Goal: Task Accomplishment & Management: Complete application form

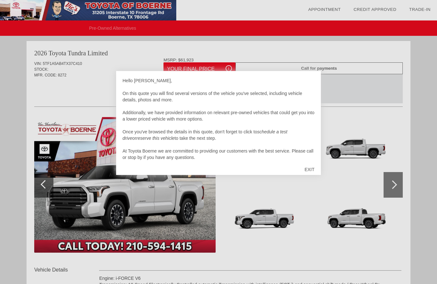
scroll to position [1, 0]
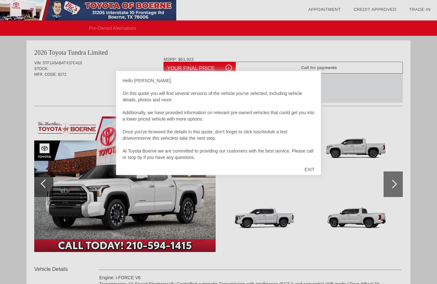
click at [305, 170] on div "EXIT" at bounding box center [309, 169] width 23 height 19
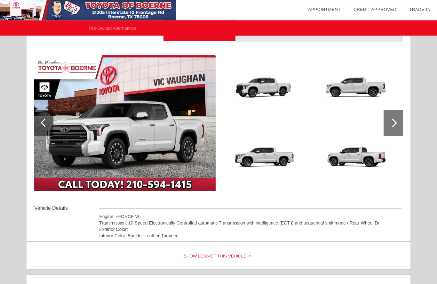
scroll to position [62, 0]
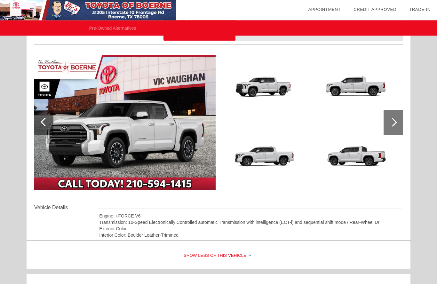
click at [381, 161] on img at bounding box center [355, 158] width 88 height 66
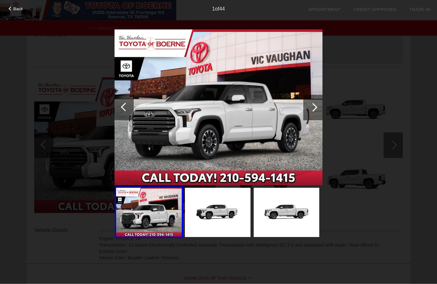
scroll to position [0, 0]
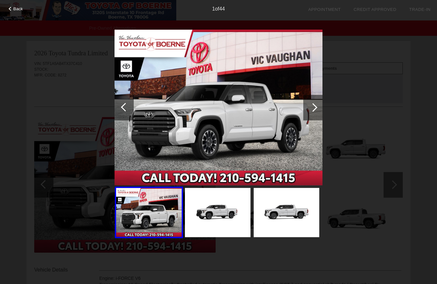
click at [17, 11] on span "Back" at bounding box center [18, 8] width 10 height 5
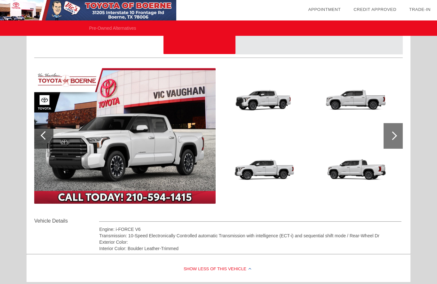
scroll to position [50, 0]
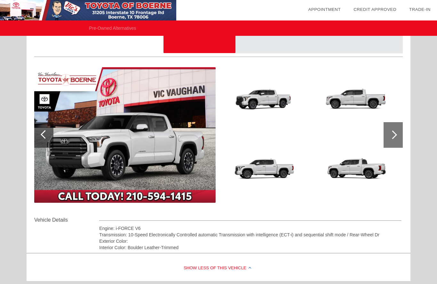
click at [354, 231] on div "Engine: i-FORCE V6" at bounding box center [250, 228] width 302 height 6
click at [390, 136] on div at bounding box center [392, 134] width 9 height 9
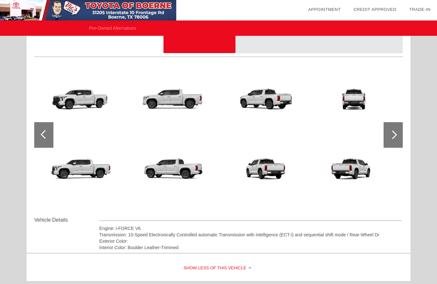
click at [392, 138] on div at bounding box center [392, 134] width 9 height 9
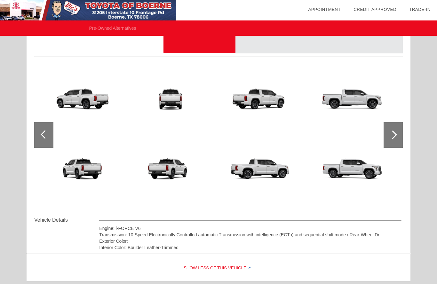
click at [391, 138] on div at bounding box center [392, 135] width 19 height 26
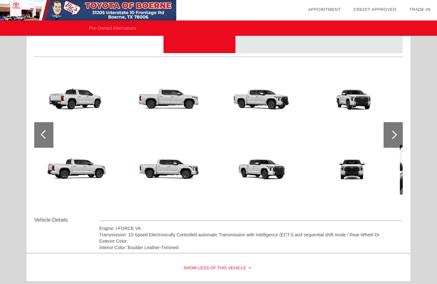
click at [398, 134] on div at bounding box center [392, 135] width 19 height 26
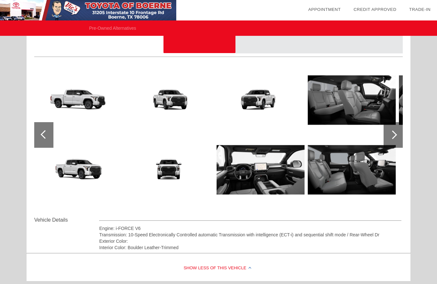
click at [284, 163] on img at bounding box center [261, 170] width 88 height 66
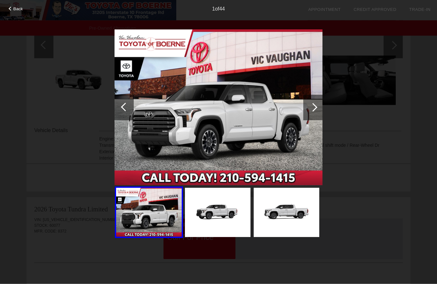
scroll to position [126, 0]
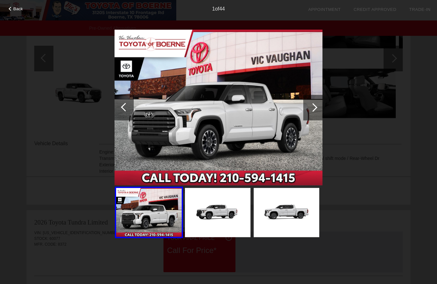
click at [309, 108] on div at bounding box center [312, 108] width 19 height 26
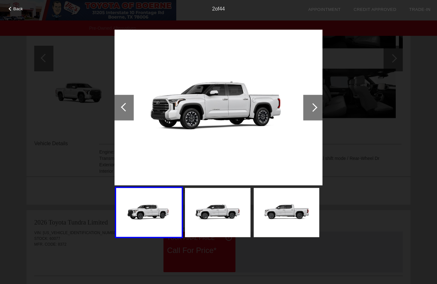
click at [316, 106] on div at bounding box center [312, 108] width 19 height 26
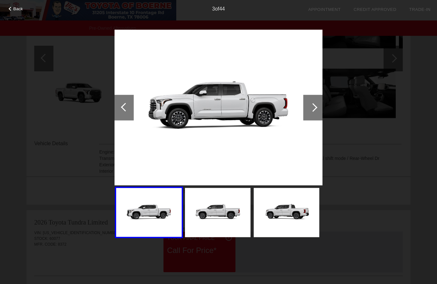
click at [314, 107] on div at bounding box center [313, 107] width 9 height 9
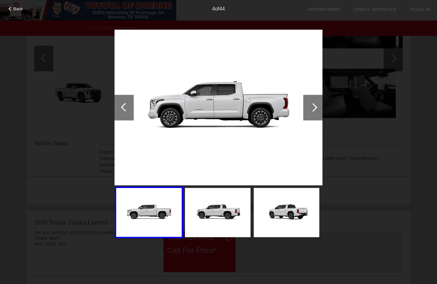
click at [315, 111] on div at bounding box center [312, 108] width 19 height 26
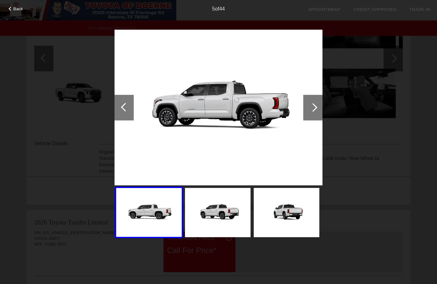
click at [318, 110] on div at bounding box center [312, 108] width 19 height 26
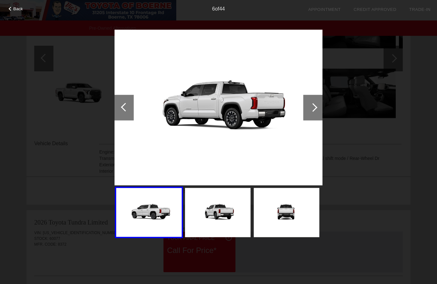
click at [319, 107] on div at bounding box center [312, 108] width 19 height 26
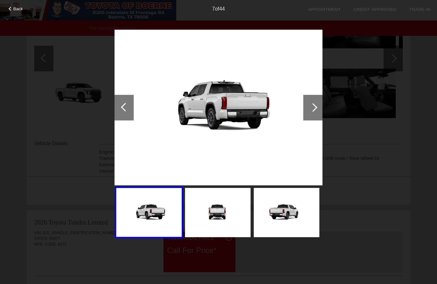
click at [319, 107] on div at bounding box center [312, 108] width 19 height 26
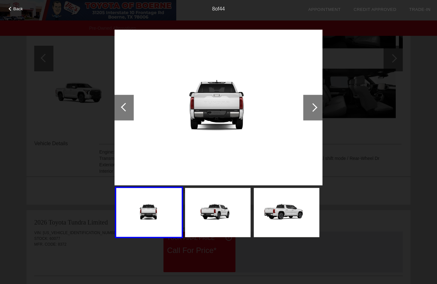
click at [317, 108] on div at bounding box center [312, 108] width 19 height 26
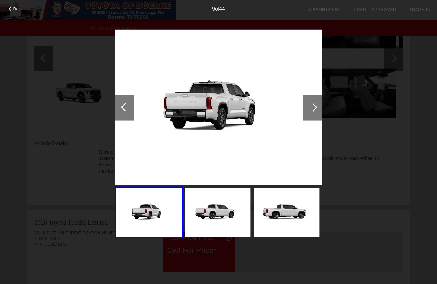
click at [316, 104] on div at bounding box center [312, 108] width 19 height 26
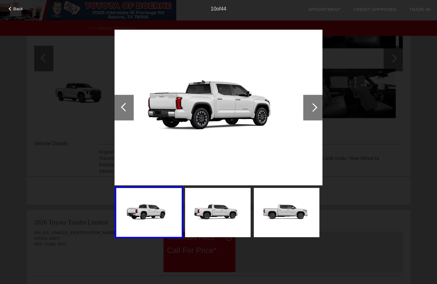
click at [315, 105] on div at bounding box center [312, 108] width 19 height 26
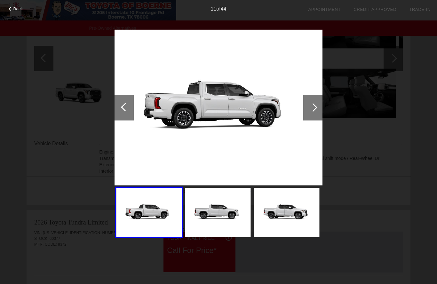
click at [318, 103] on div at bounding box center [312, 108] width 19 height 26
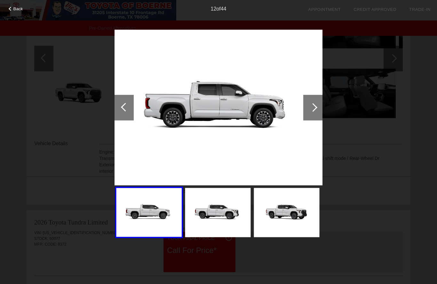
click at [301, 201] on img at bounding box center [287, 212] width 66 height 49
click at [309, 100] on div at bounding box center [312, 108] width 19 height 26
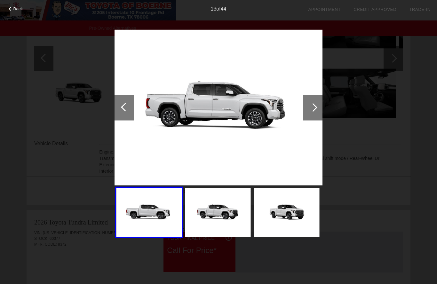
click at [308, 107] on div at bounding box center [312, 108] width 19 height 26
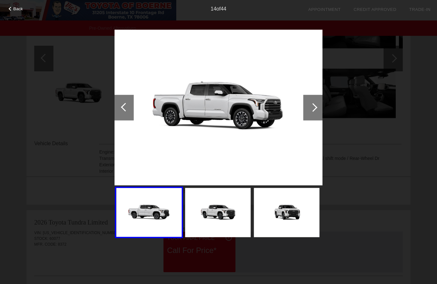
click at [304, 110] on div at bounding box center [312, 108] width 19 height 26
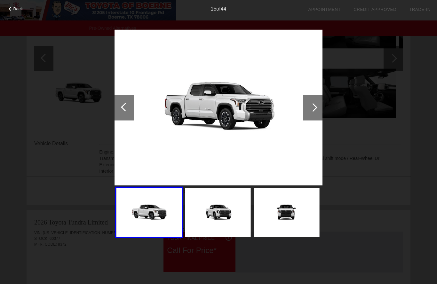
scroll to position [126, 0]
click at [311, 106] on div at bounding box center [313, 107] width 9 height 9
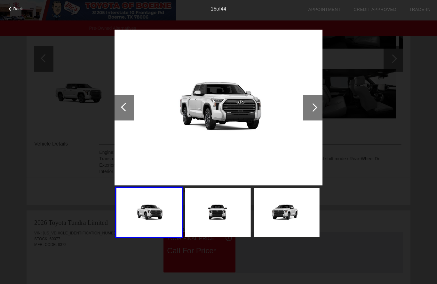
click at [318, 111] on div at bounding box center [312, 108] width 19 height 26
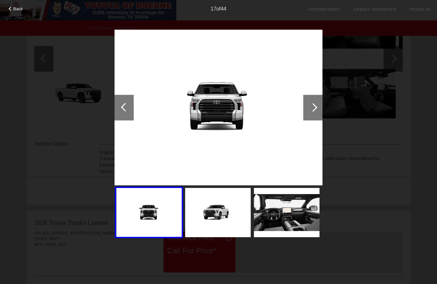
click at [316, 106] on div at bounding box center [312, 108] width 19 height 26
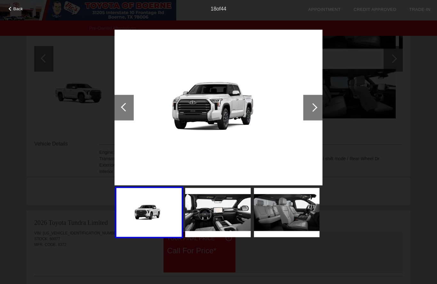
click at [322, 109] on div at bounding box center [312, 108] width 19 height 26
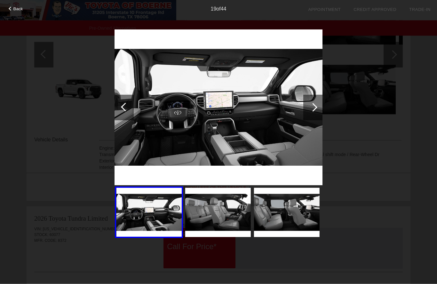
scroll to position [131, 0]
click at [278, 138] on img at bounding box center [218, 107] width 208 height 156
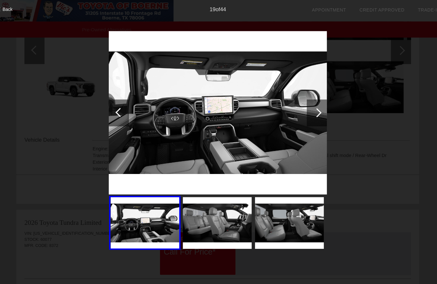
scroll to position [140, 0]
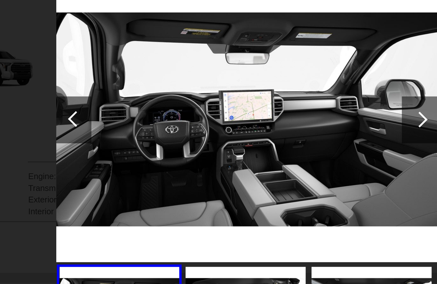
click at [303, 95] on div at bounding box center [312, 108] width 19 height 26
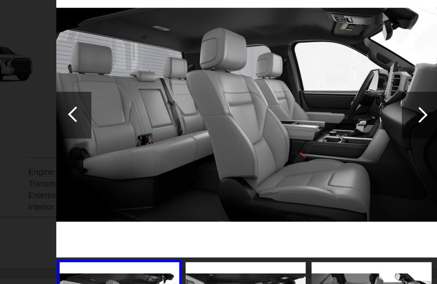
click at [309, 103] on div at bounding box center [313, 107] width 9 height 9
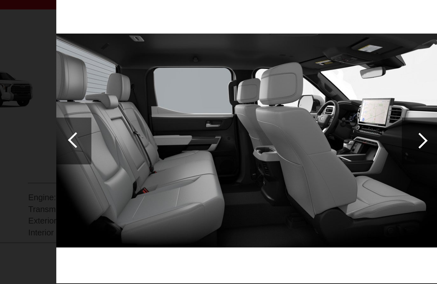
click at [303, 95] on div at bounding box center [312, 108] width 19 height 26
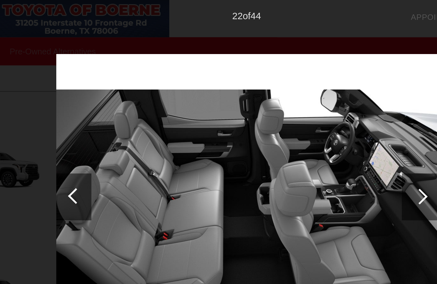
scroll to position [47, 0]
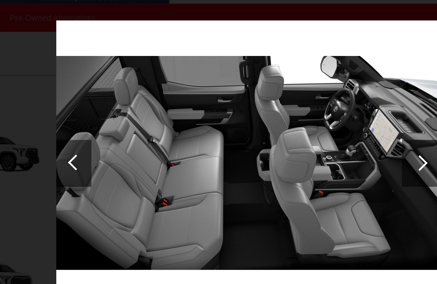
click at [303, 95] on div at bounding box center [312, 108] width 19 height 26
